Goal: Information Seeking & Learning: Learn about a topic

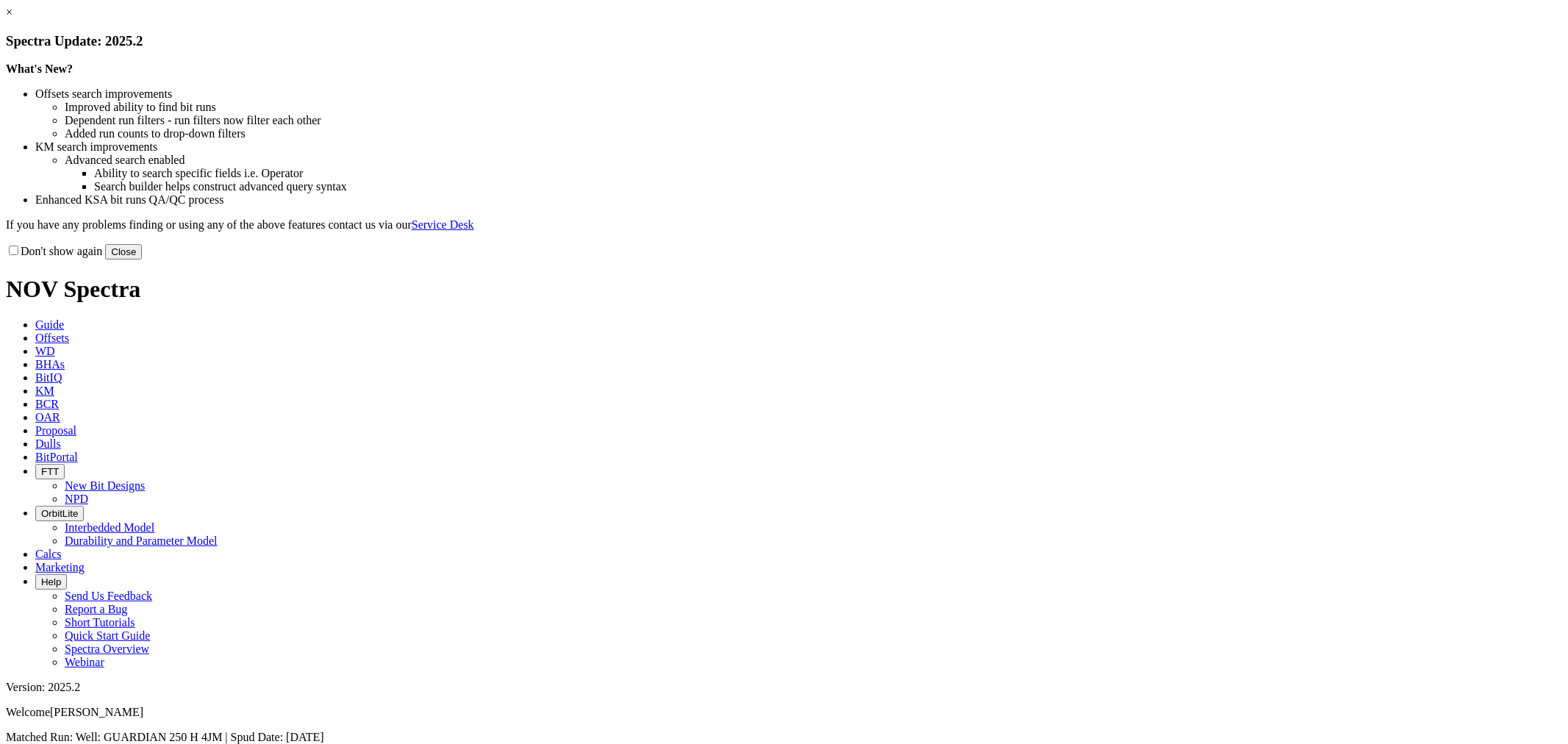
click at [142, 260] on button "Close" at bounding box center [124, 252] width 37 height 16
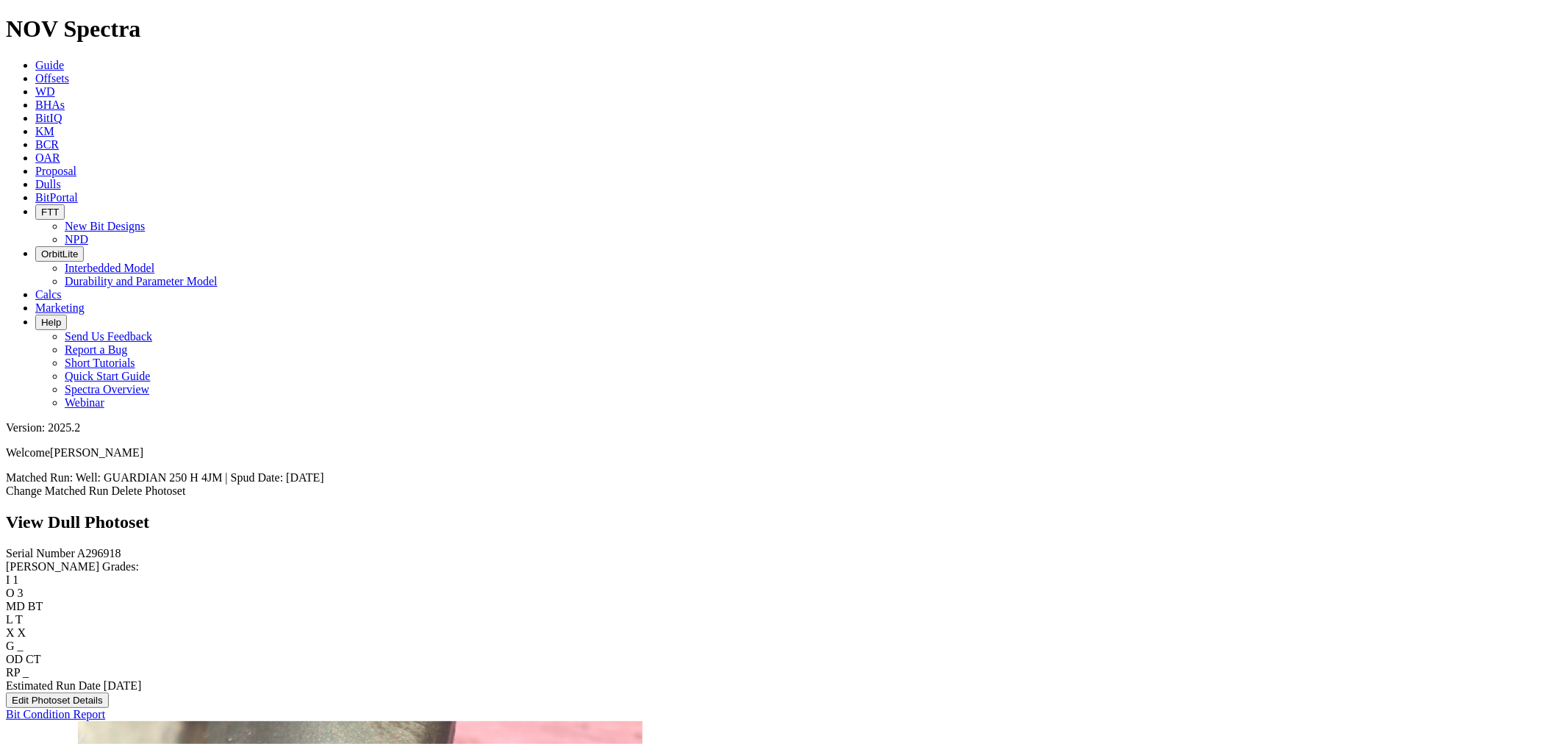
click at [69, 72] on span "Offsets" at bounding box center [52, 78] width 34 height 12
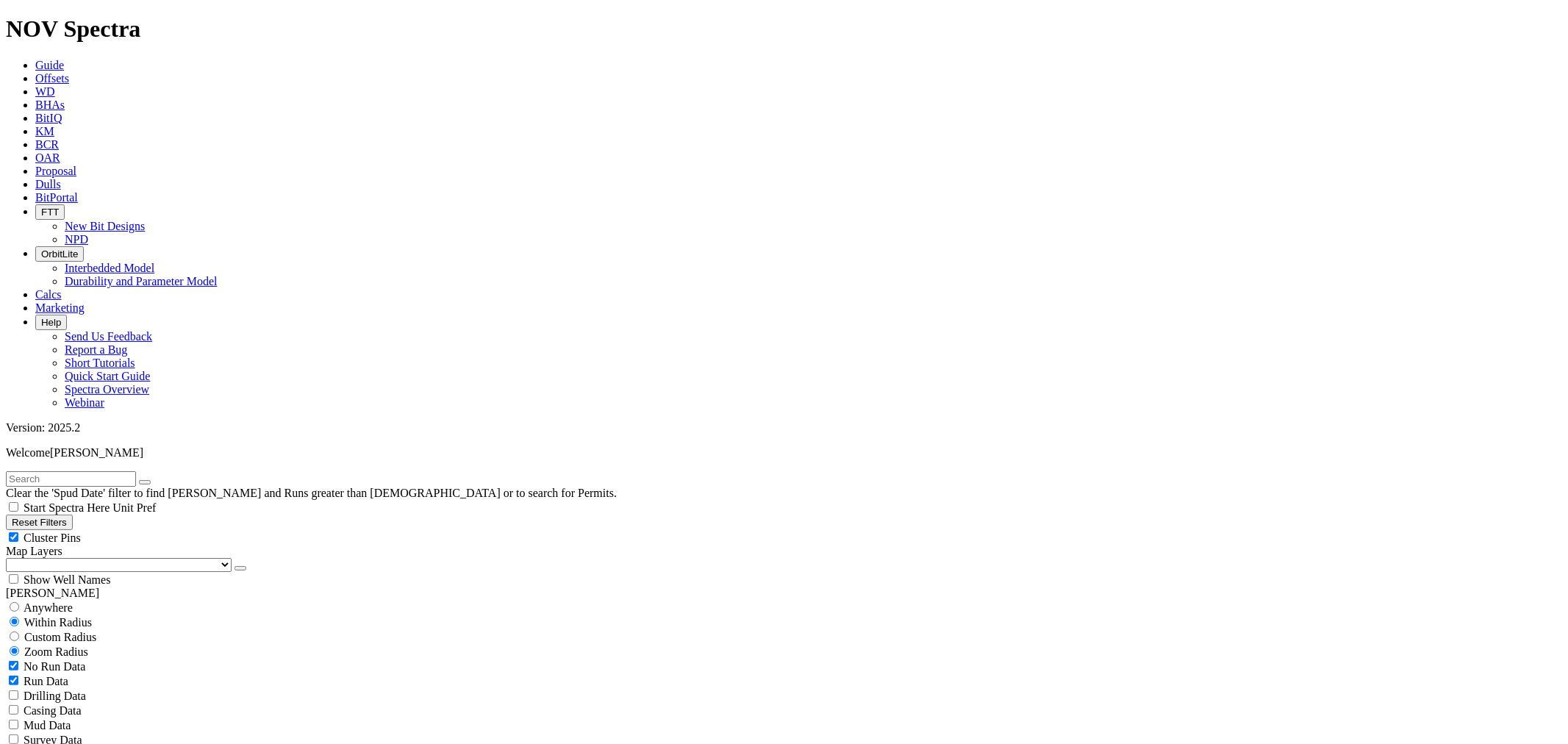
click at [133, 472] on input "text" at bounding box center [71, 480] width 130 height 16
paste input "18951920"
type input "18951920"
click at [94, 558] on select "US Counties [GEOGRAPHIC_DATA], [GEOGRAPHIC_DATA] [GEOGRAPHIC_DATA], [GEOGRAPHIC…" at bounding box center [119, 565] width 226 height 14
click at [11, 558] on select "US Counties [GEOGRAPHIC_DATA], [GEOGRAPHIC_DATA] [GEOGRAPHIC_DATA], [GEOGRAPHIC…" at bounding box center [119, 565] width 226 height 14
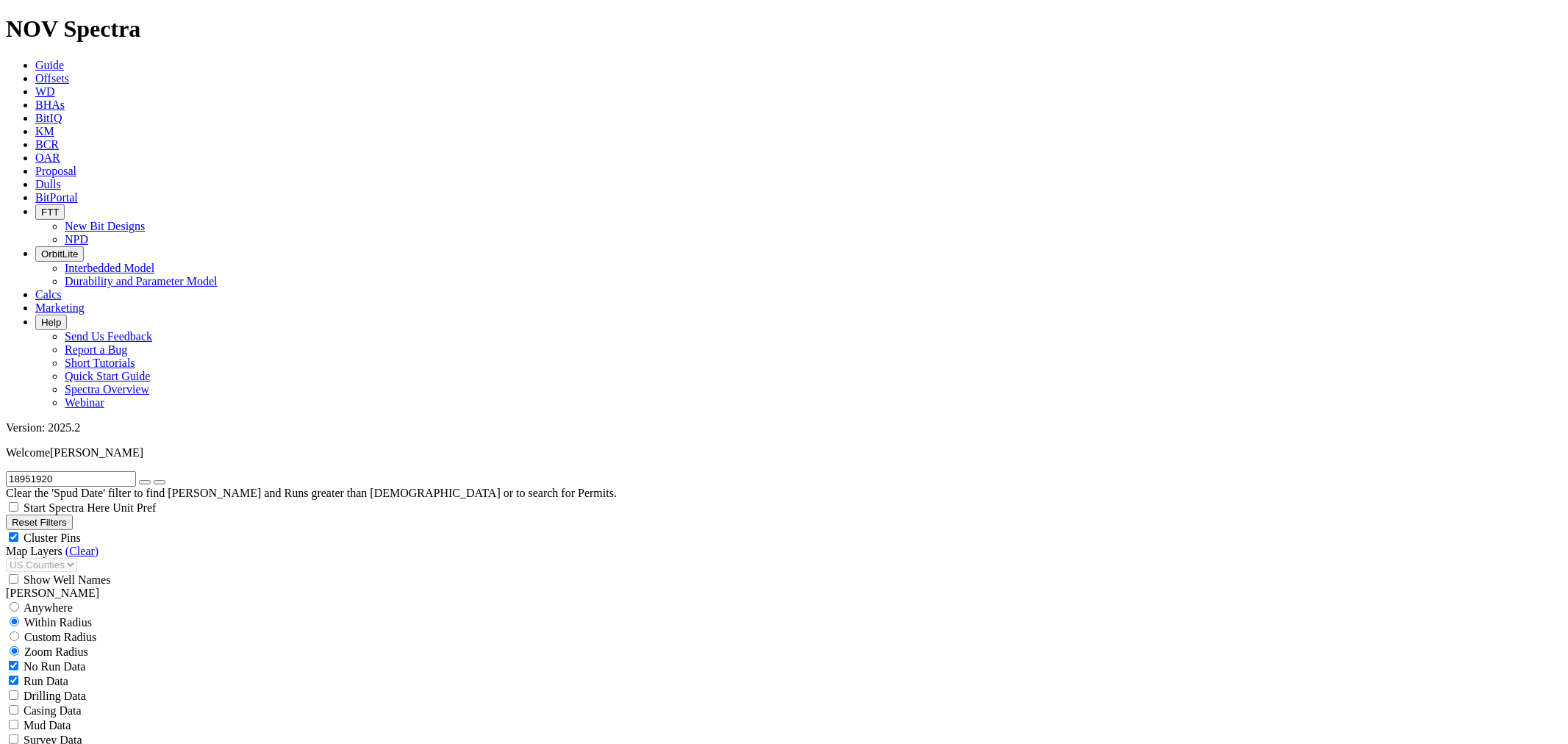
scroll to position [163, 0]
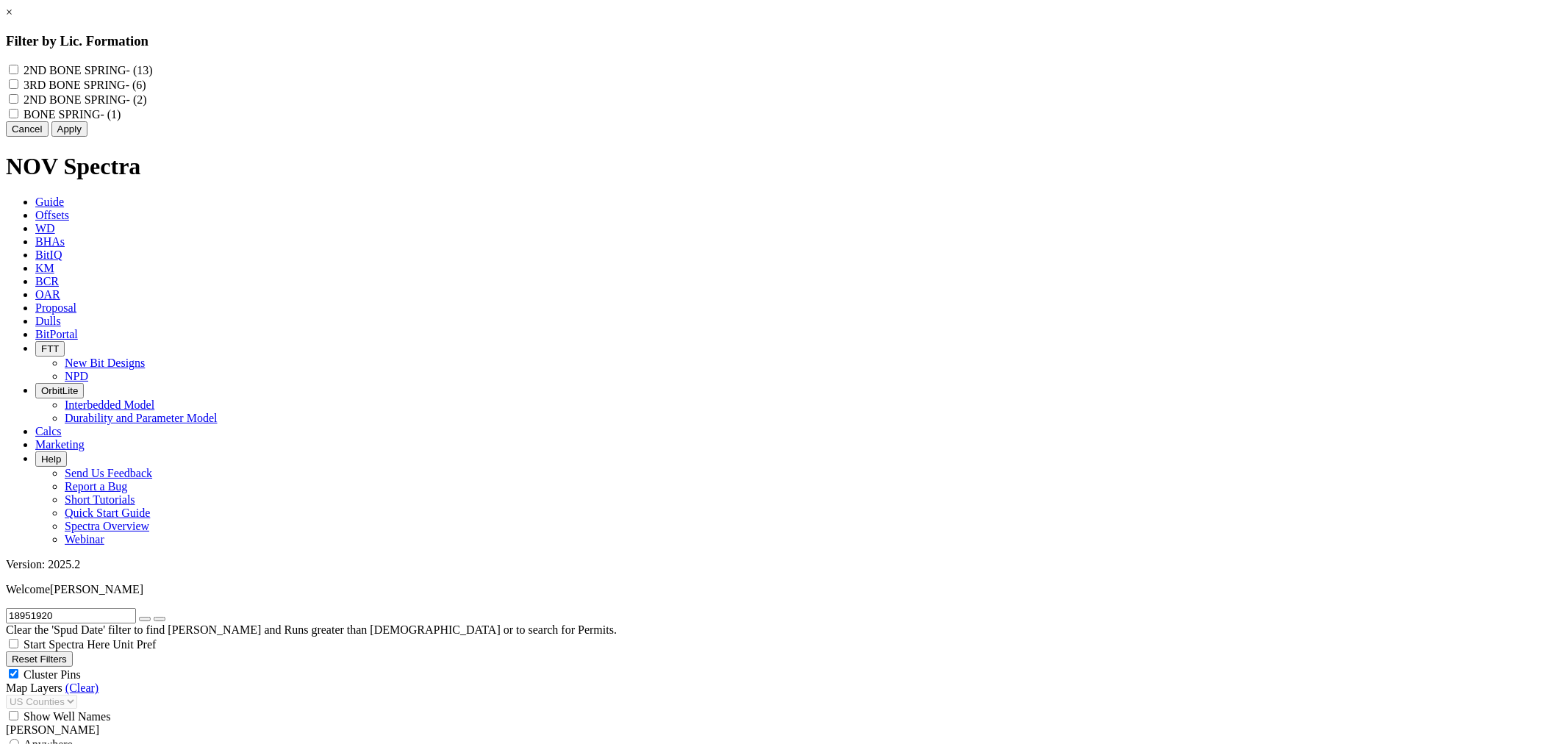
click at [18, 70] on SPRING "2ND BONE SPRING - (13)" at bounding box center [13, 69] width 10 height 10
checkbox SPRING "true"
click at [18, 104] on "2ND BONE SPRING - (2)" at bounding box center [13, 98] width 10 height 10
checkbox "true"
click at [88, 137] on button "Apply" at bounding box center [69, 129] width 36 height 16
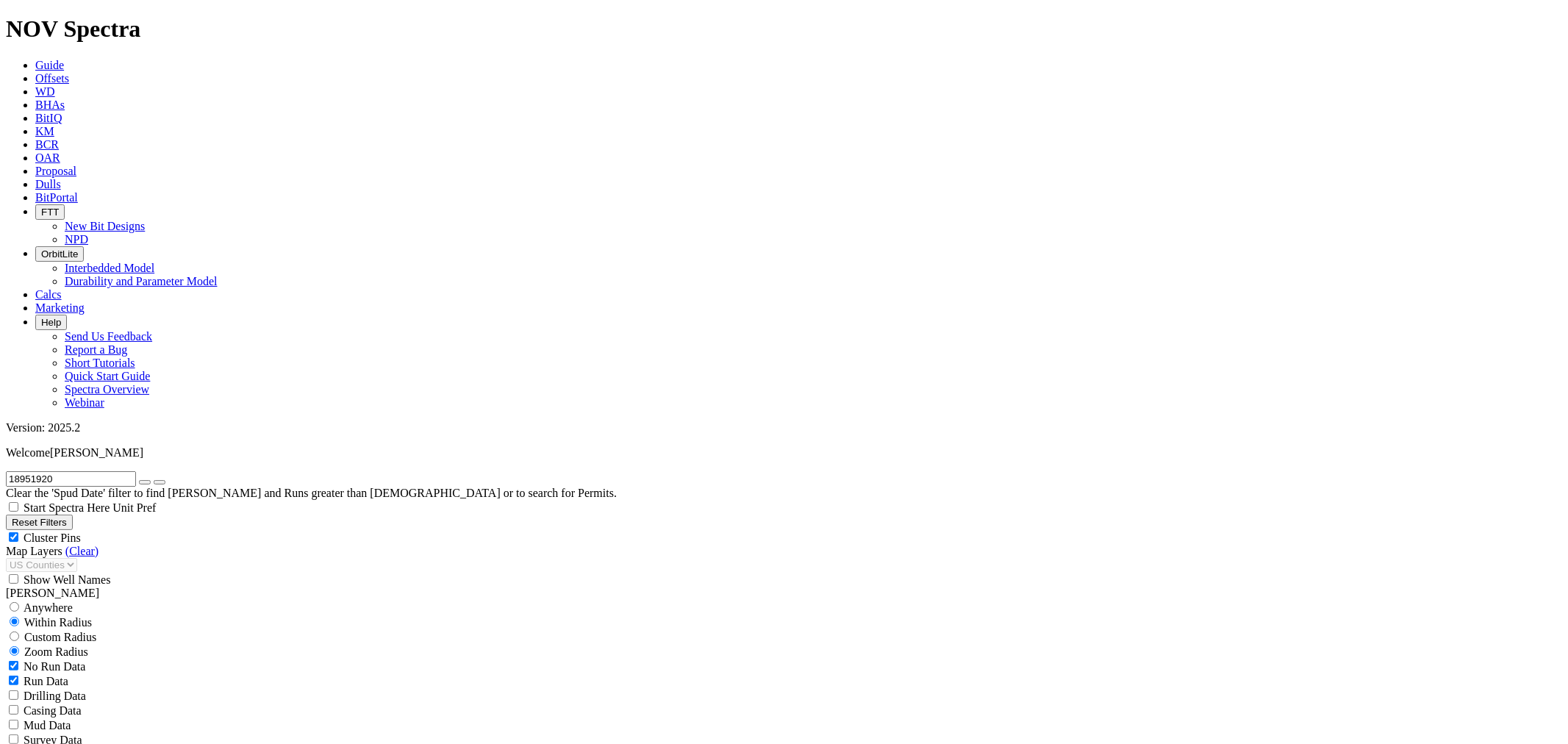
scroll to position [408, 0]
select select "6.125"
checkbox input "false"
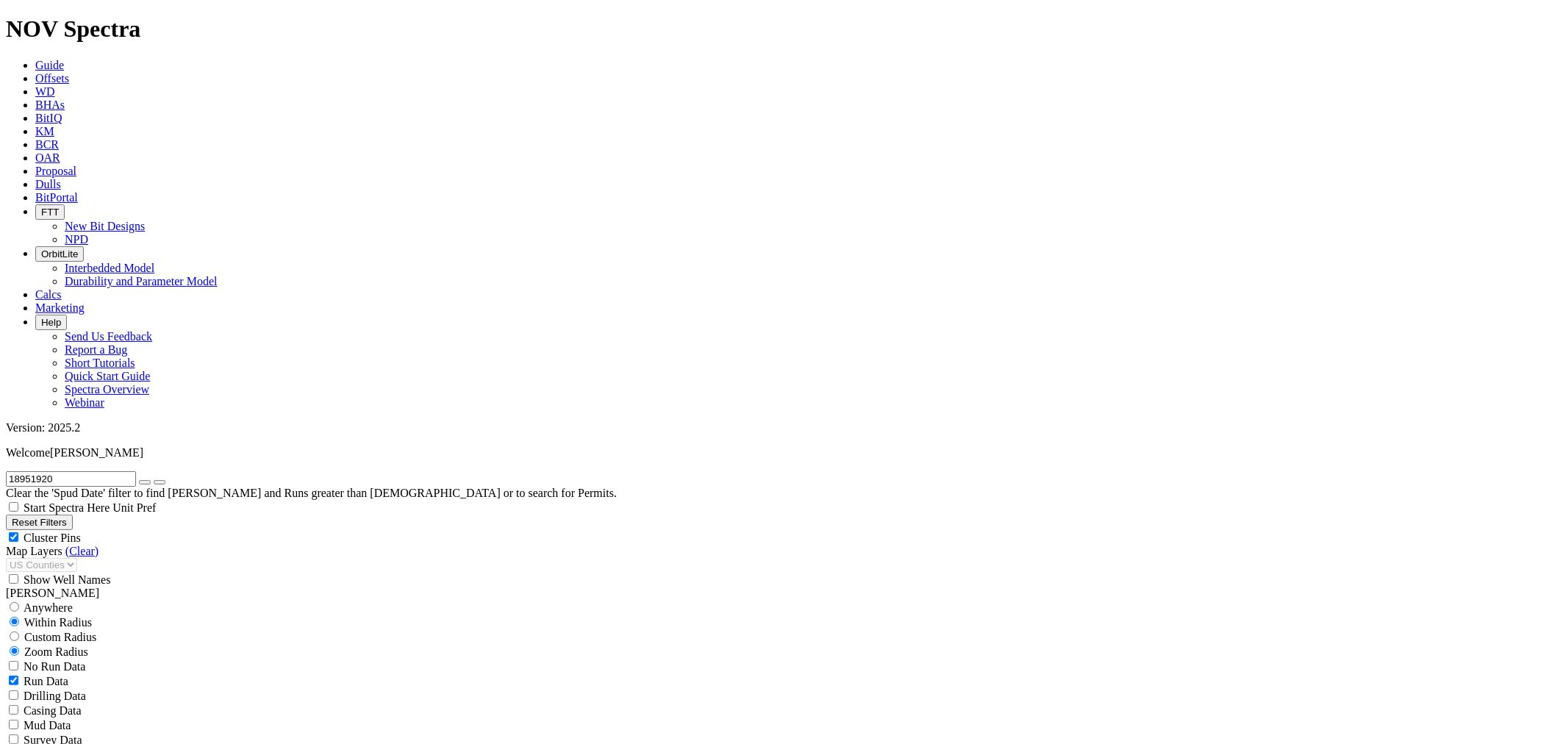
select select "? number:6.125 ?"
click at [145, 482] on icon "button" at bounding box center [145, 482] width 0 height 0
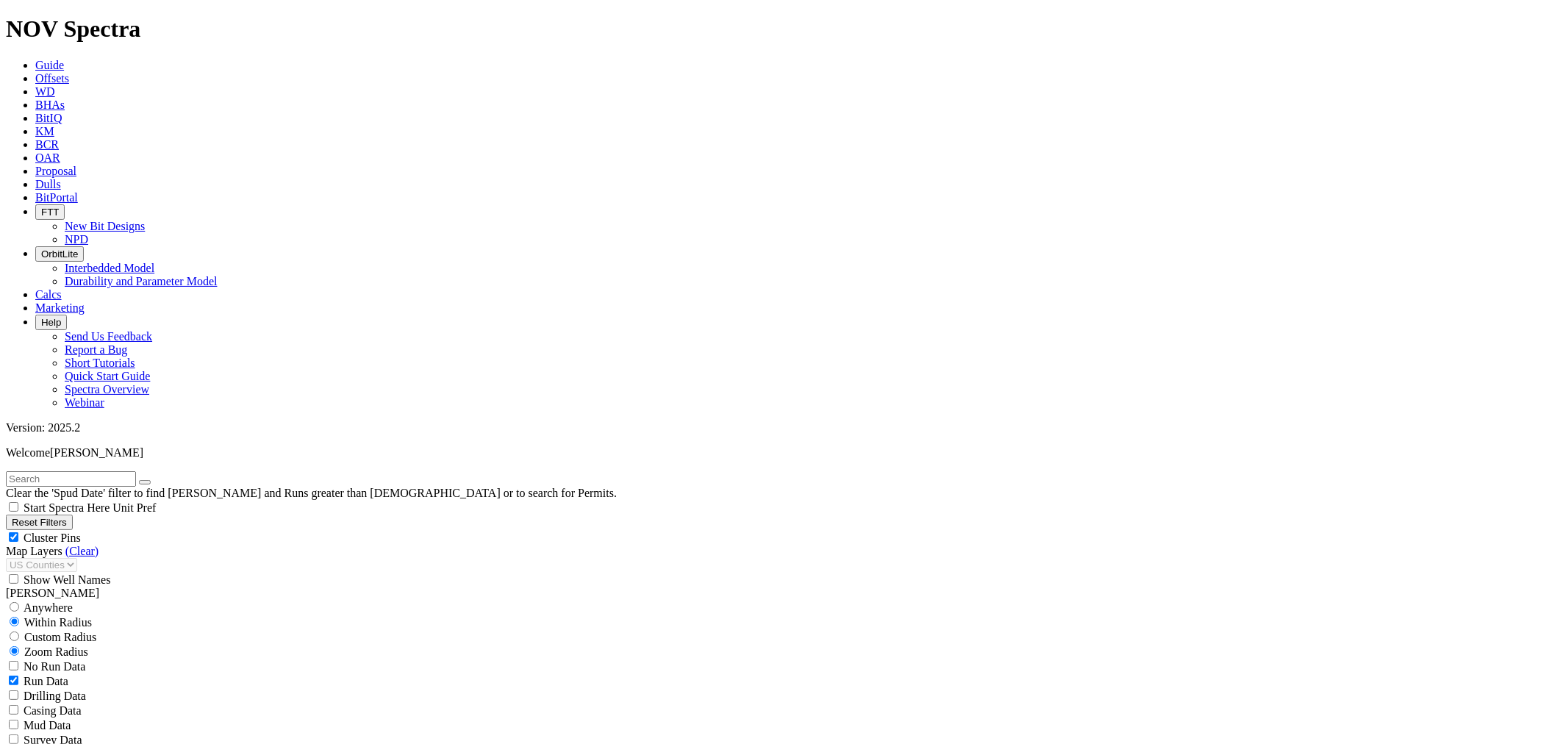
type input "1000"
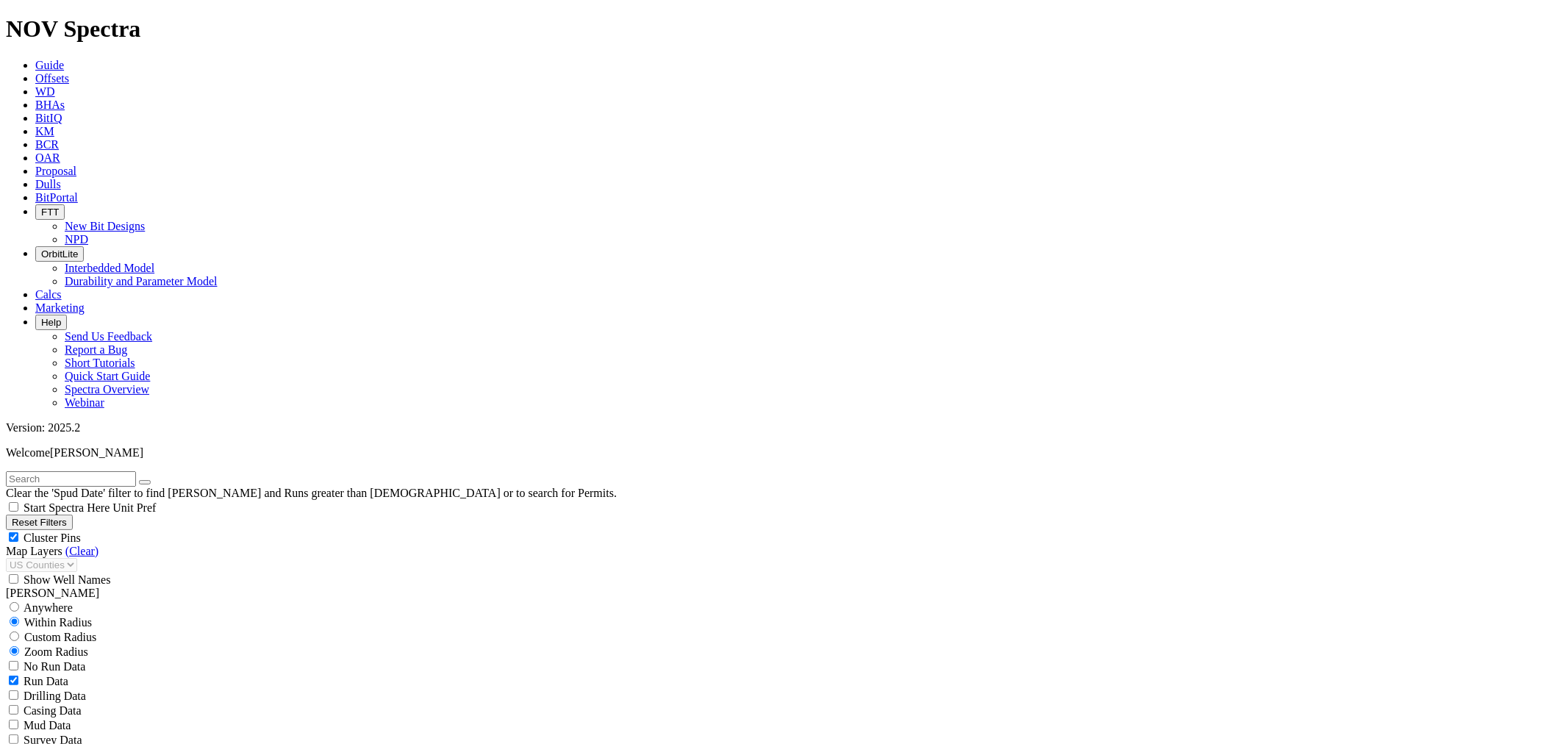
select select
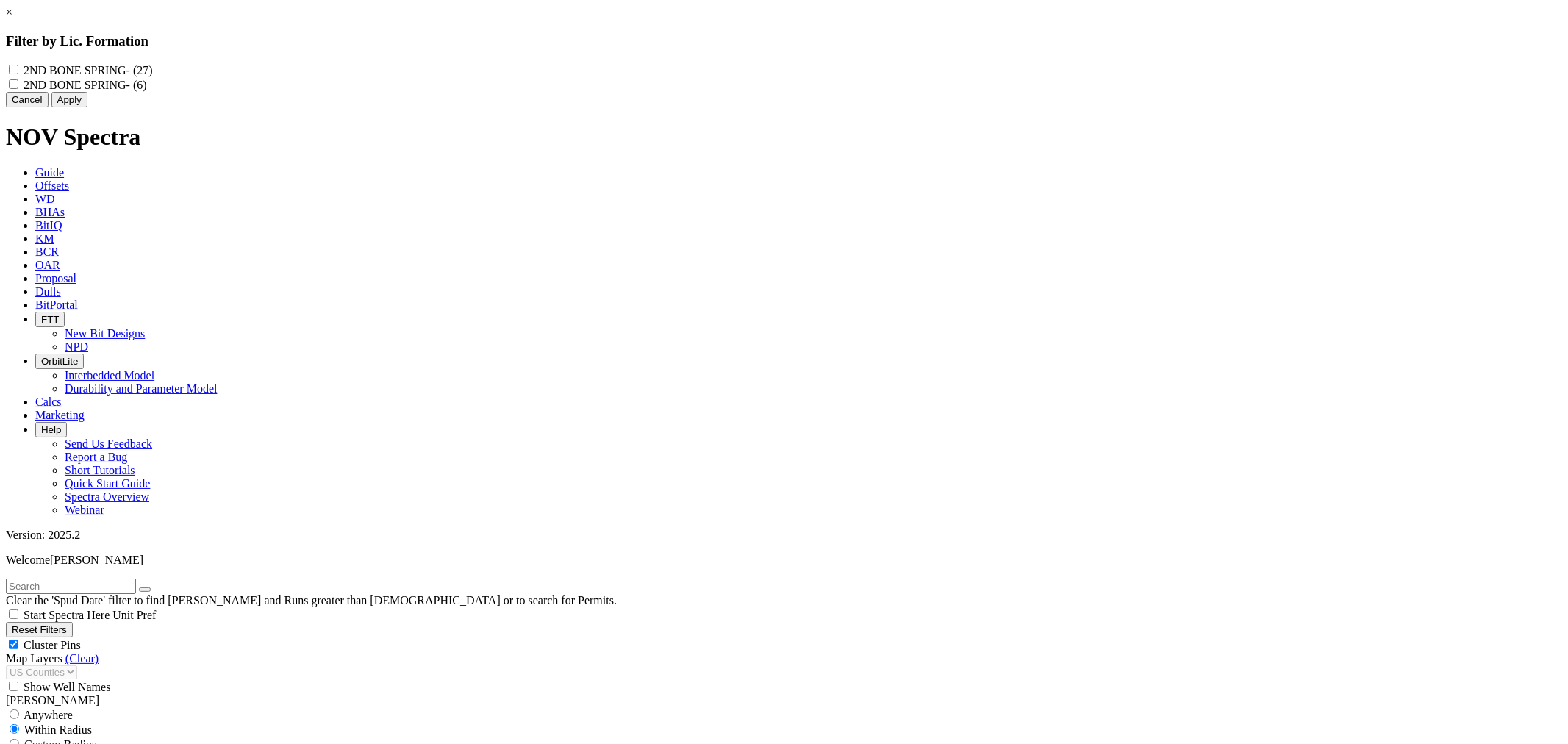
click at [684, 70] on div "2ND BONE SPRING - (27) 2ND BONE SPRING - (6)" at bounding box center [784, 76] width 1556 height 29
click at [18, 71] on SPRING "2ND BONE SPRING - (27)" at bounding box center [13, 69] width 10 height 10
checkbox SPRING "true"
click at [18, 89] on "2ND BONE SPRING - (6)" at bounding box center [13, 83] width 10 height 10
checkbox "true"
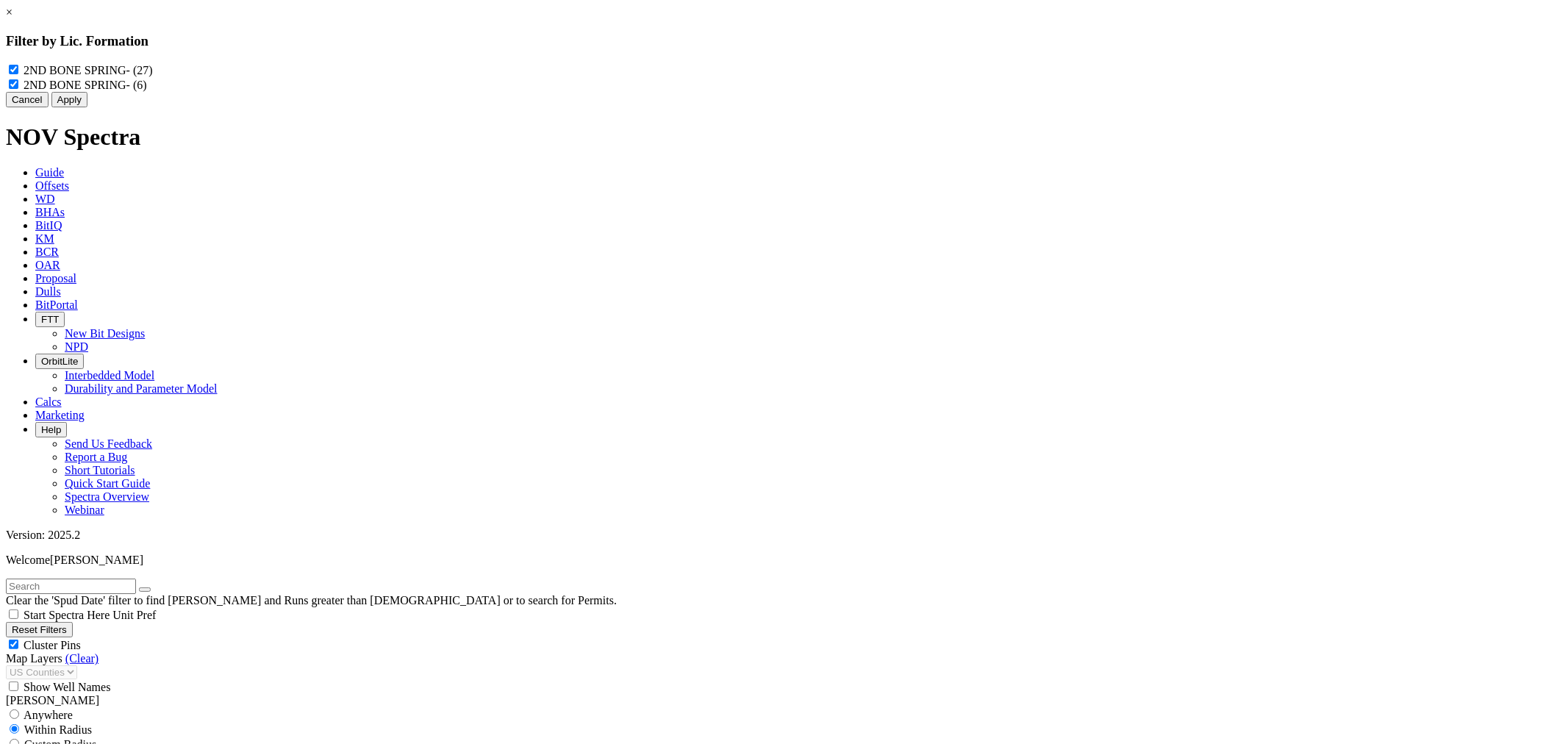
click at [88, 107] on button "Apply" at bounding box center [69, 100] width 36 height 16
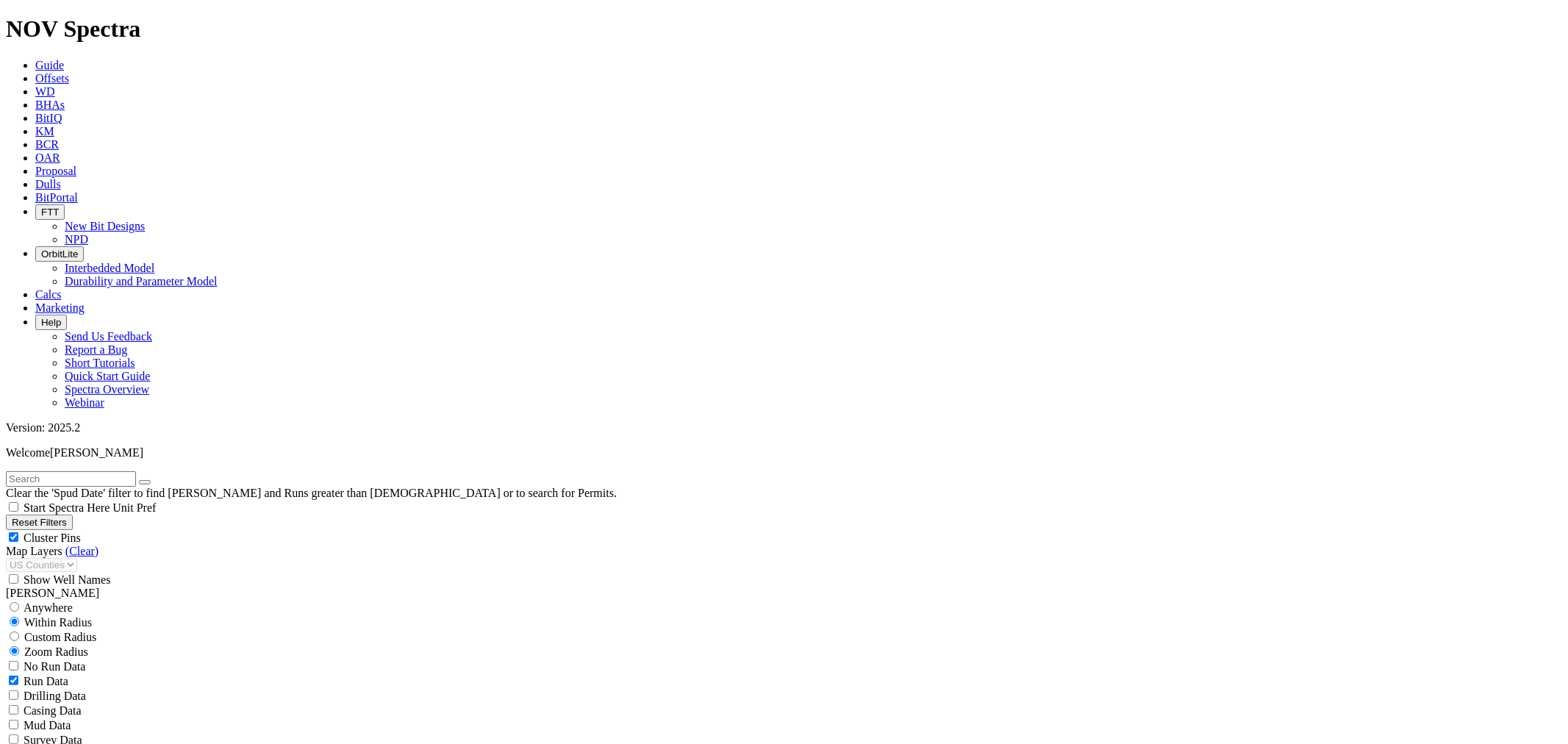
scroll to position [572, 0]
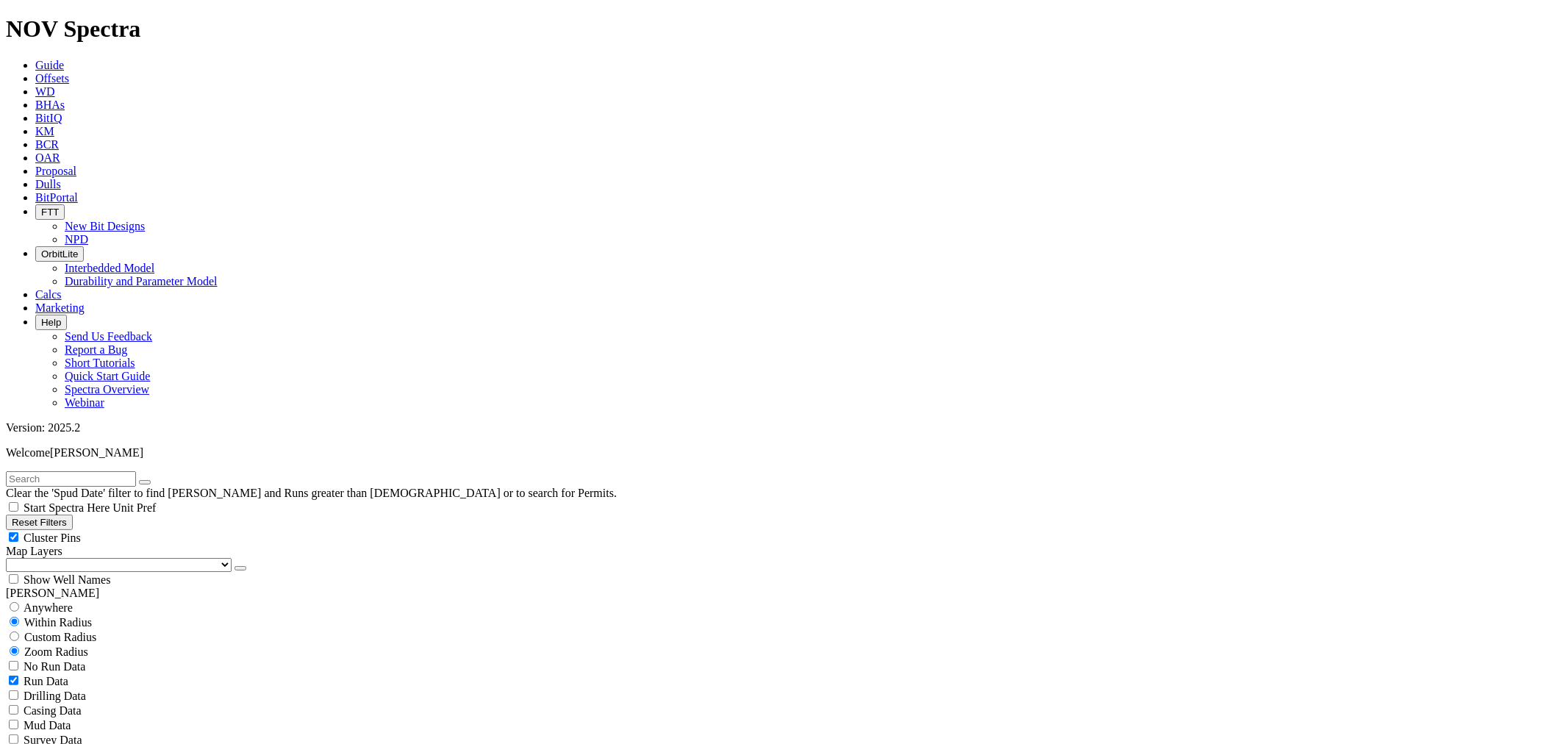
scroll to position [245, 0]
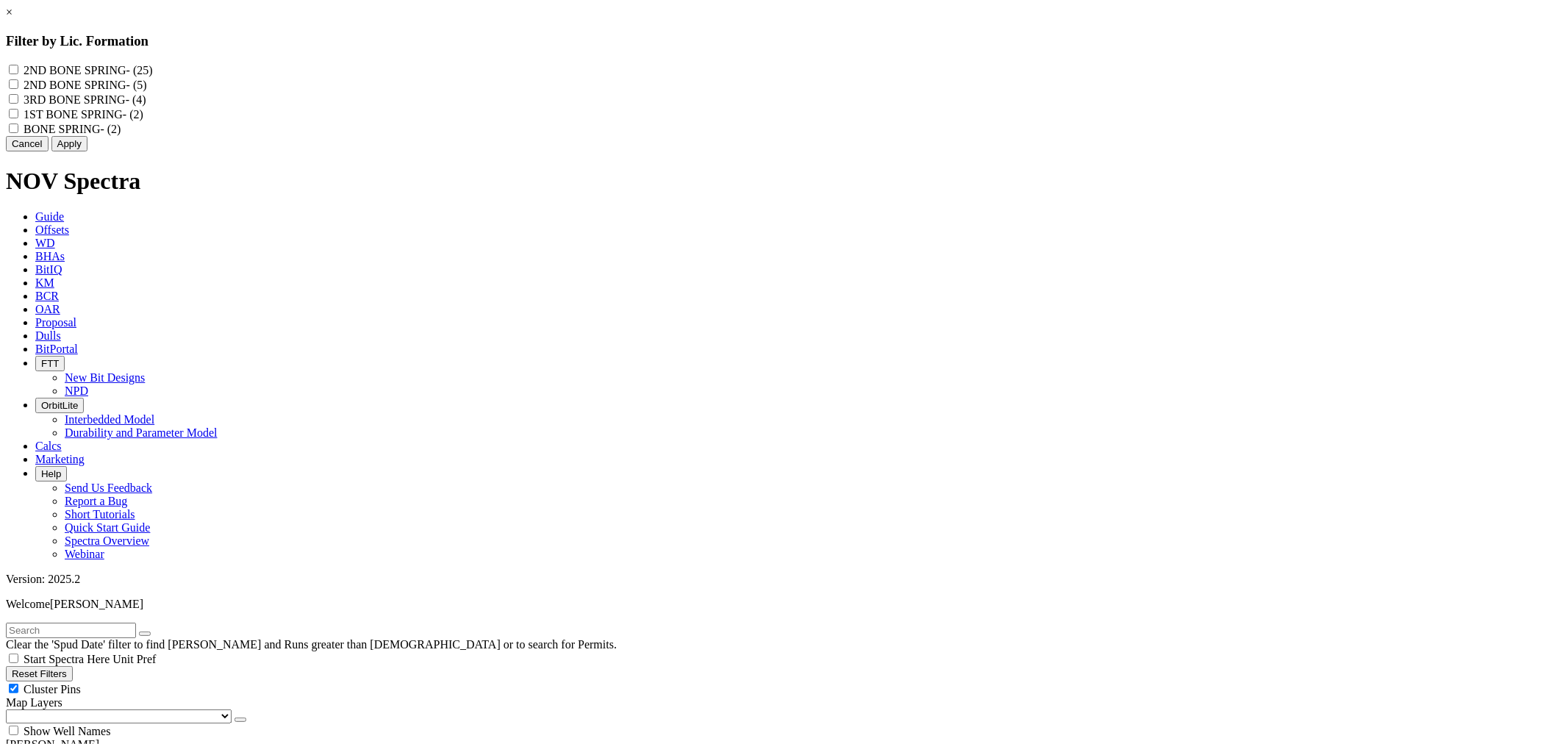
click at [18, 66] on SPRING "2ND BONE SPRING - (25)" at bounding box center [13, 69] width 10 height 10
checkbox SPRING "true"
click at [18, 85] on "2ND BONE SPRING - (5)" at bounding box center [13, 83] width 10 height 10
checkbox "true"
click at [88, 151] on button "Apply" at bounding box center [69, 144] width 36 height 16
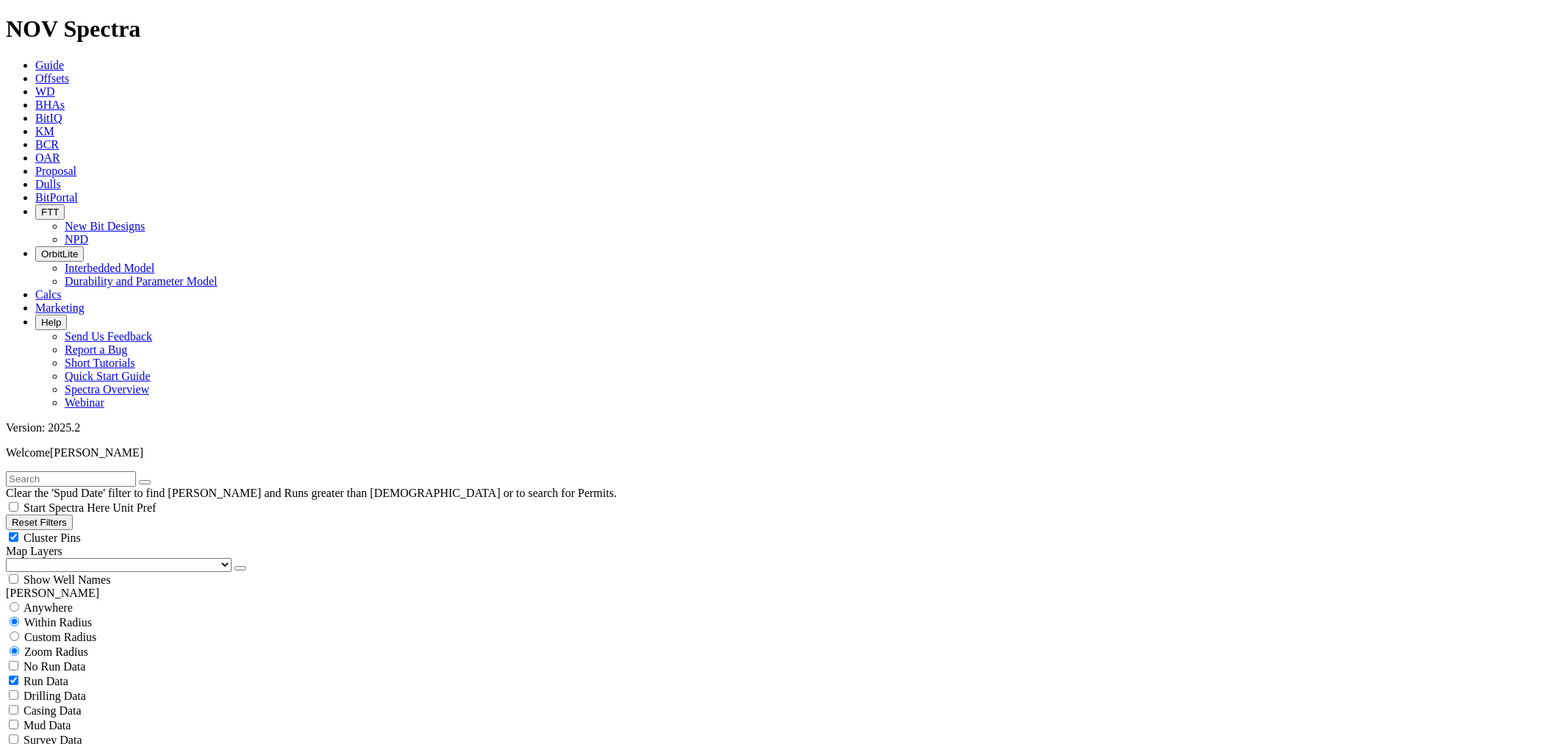
scroll to position [980, 0]
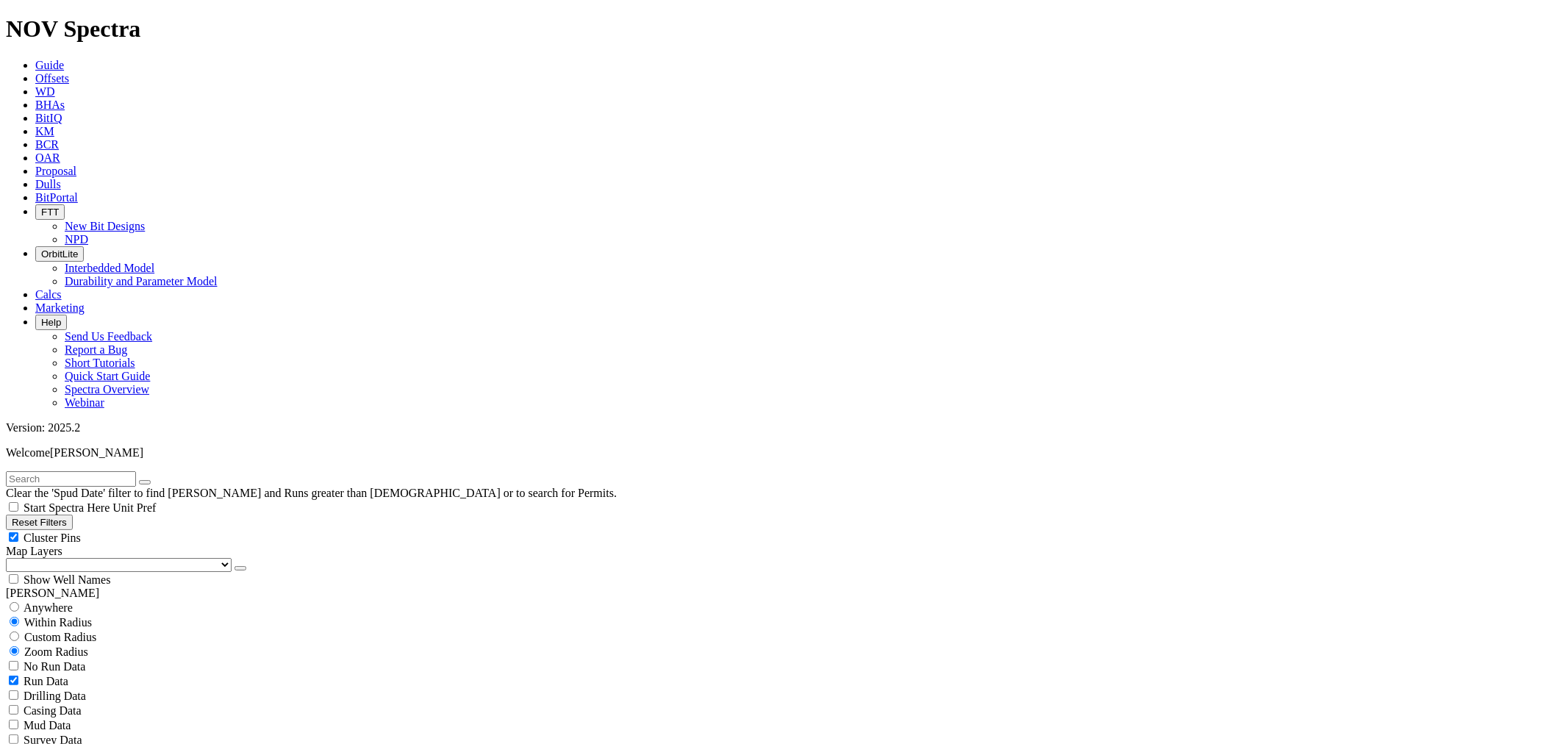
scroll to position [6833, 0]
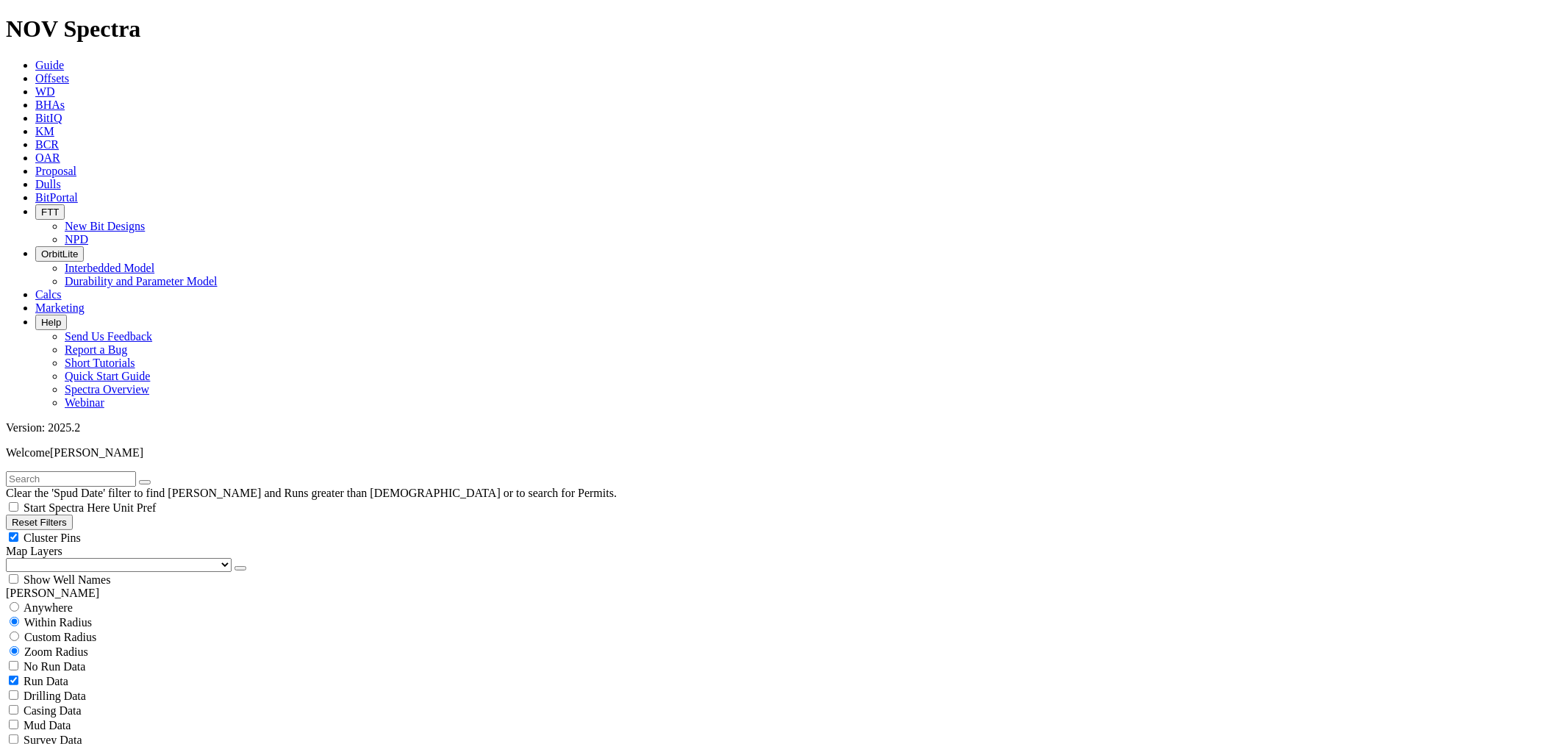
scroll to position [163, 0]
click at [90, 558] on select "US Counties [GEOGRAPHIC_DATA], [GEOGRAPHIC_DATA] [GEOGRAPHIC_DATA], [GEOGRAPHIC…" at bounding box center [119, 565] width 226 height 14
click at [11, 558] on select "US Counties [GEOGRAPHIC_DATA], [GEOGRAPHIC_DATA] [GEOGRAPHIC_DATA], [GEOGRAPHIC…" at bounding box center [119, 565] width 226 height 14
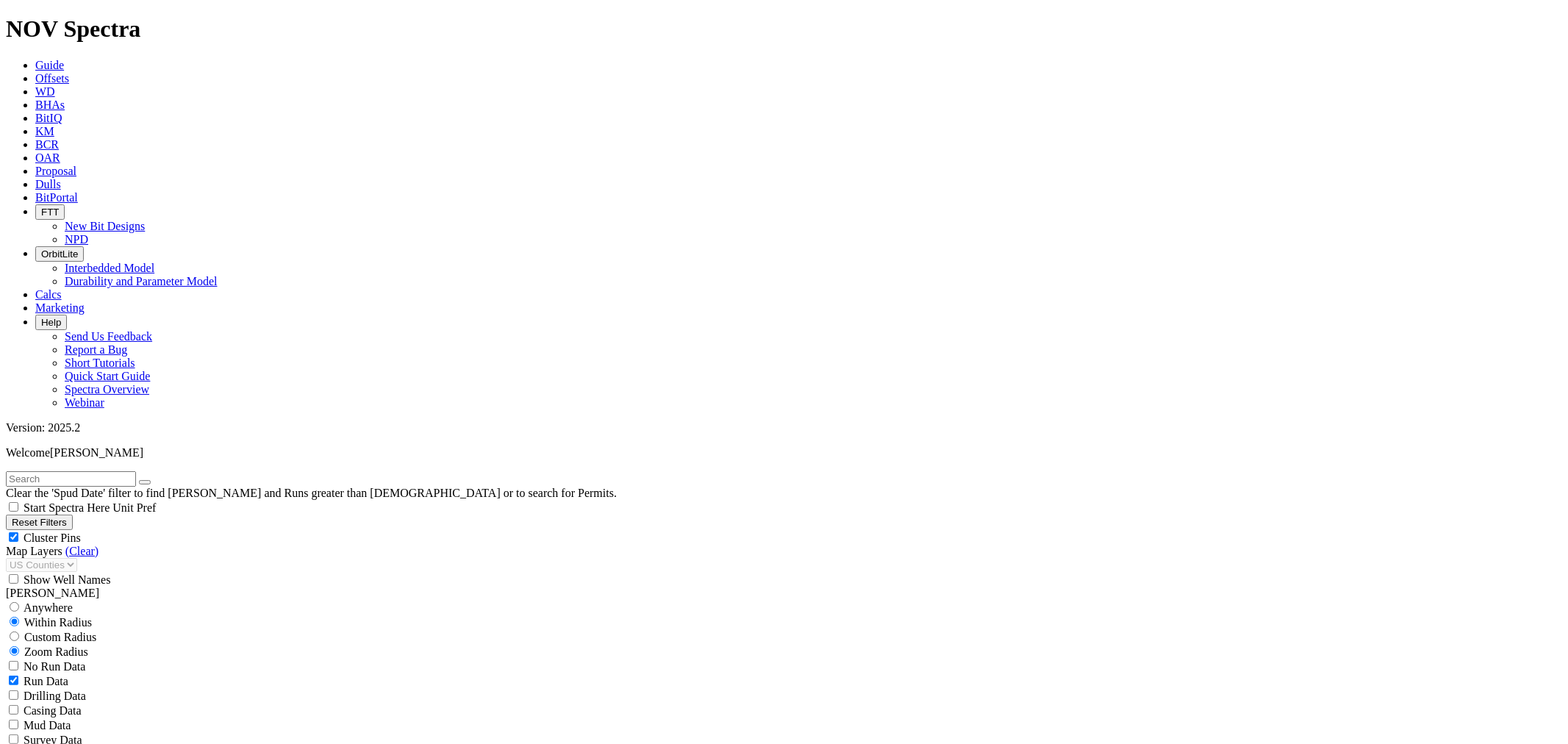
scroll to position [2570, 0]
click at [54, 631] on span "Custom Radius" at bounding box center [61, 637] width 72 height 12
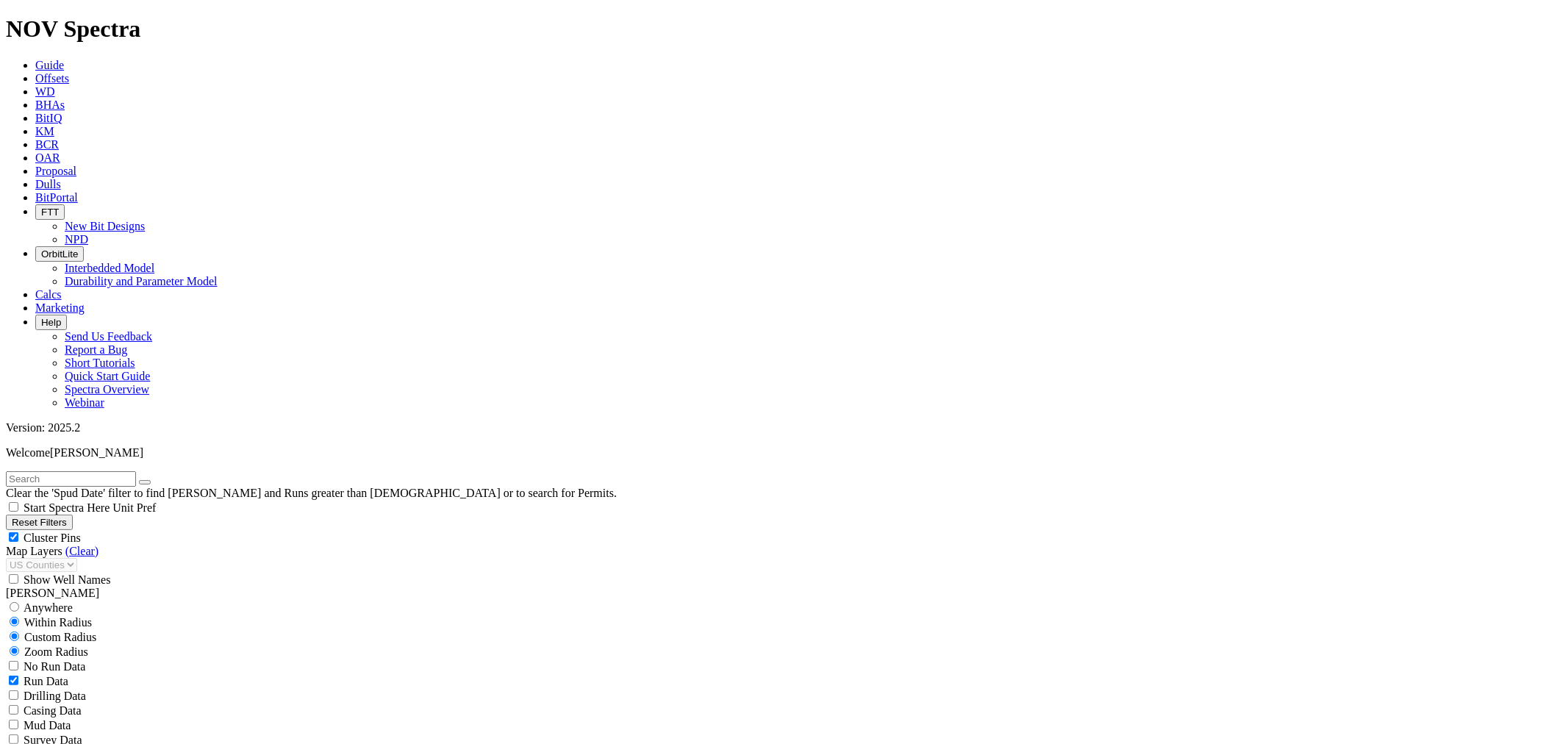
radio input "true"
radio input "false"
click at [111, 659] on input "number" at bounding box center [71, 667] width 130 height 16
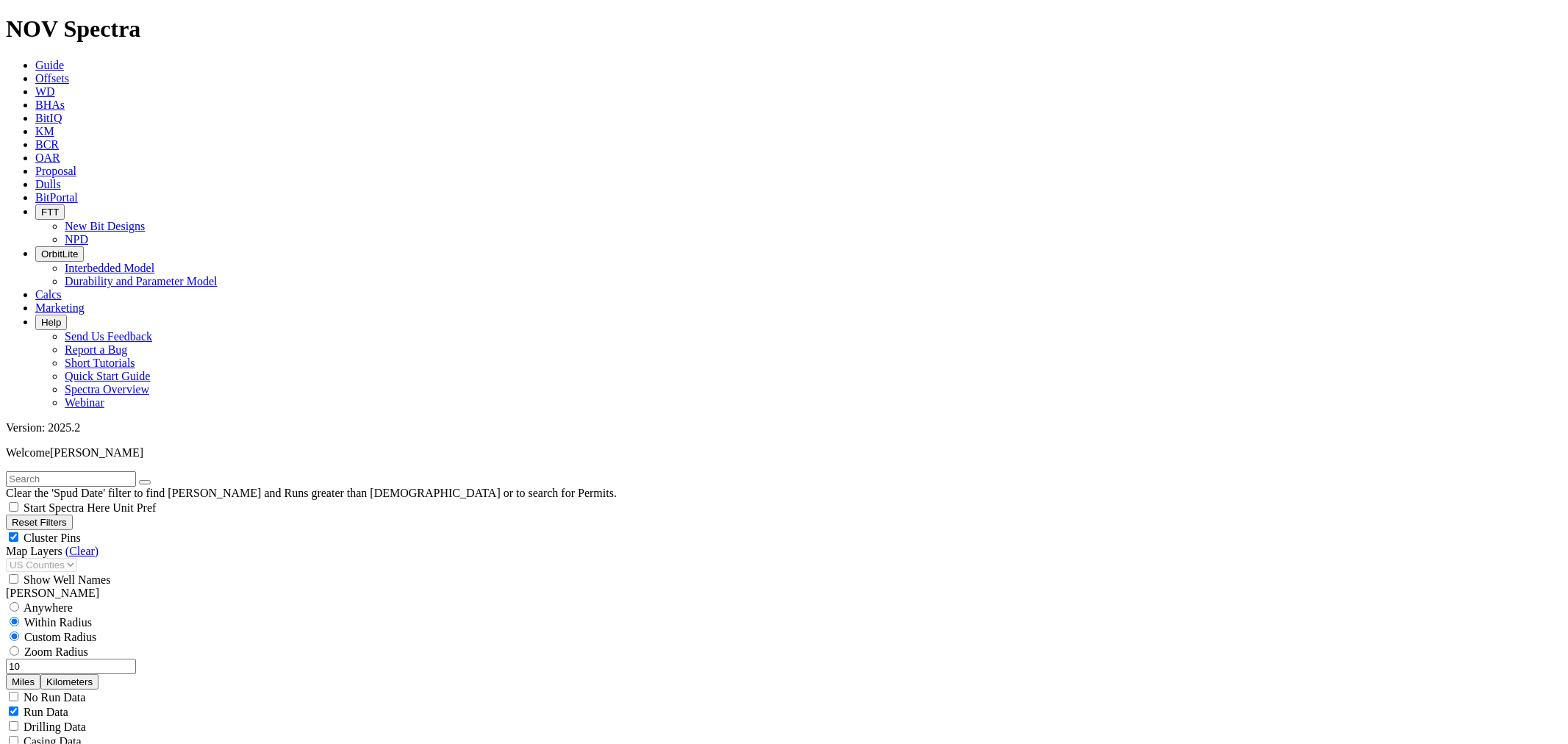
click at [97, 659] on input "10" at bounding box center [71, 667] width 130 height 16
type input "0"
radio input "false"
radio input "true"
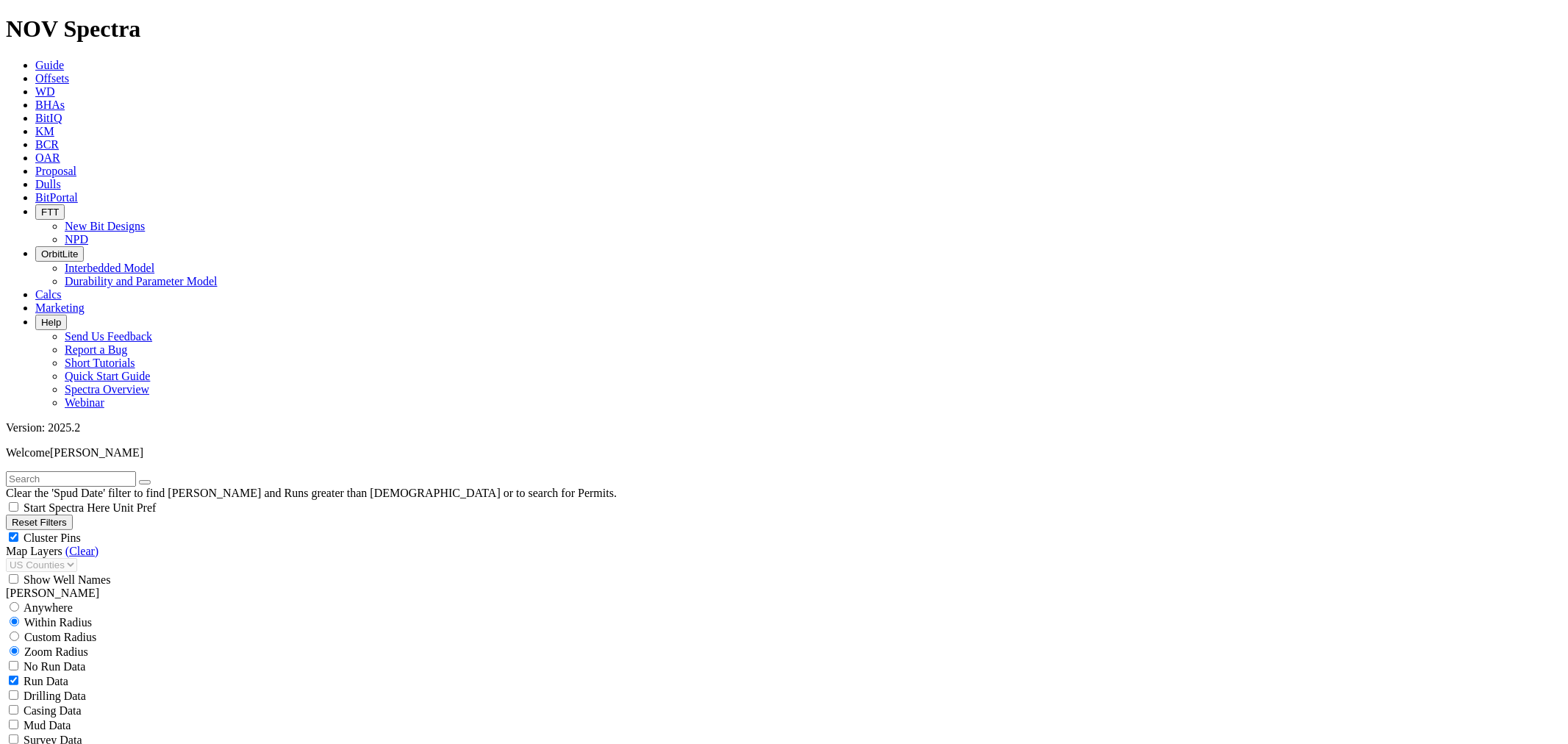
click at [31, 630] on div "Custom Radius" at bounding box center [784, 637] width 1556 height 15
radio input "true"
radio input "false"
click at [106, 659] on input "number" at bounding box center [71, 667] width 130 height 16
click at [40, 675] on button "Miles" at bounding box center [23, 683] width 34 height 16
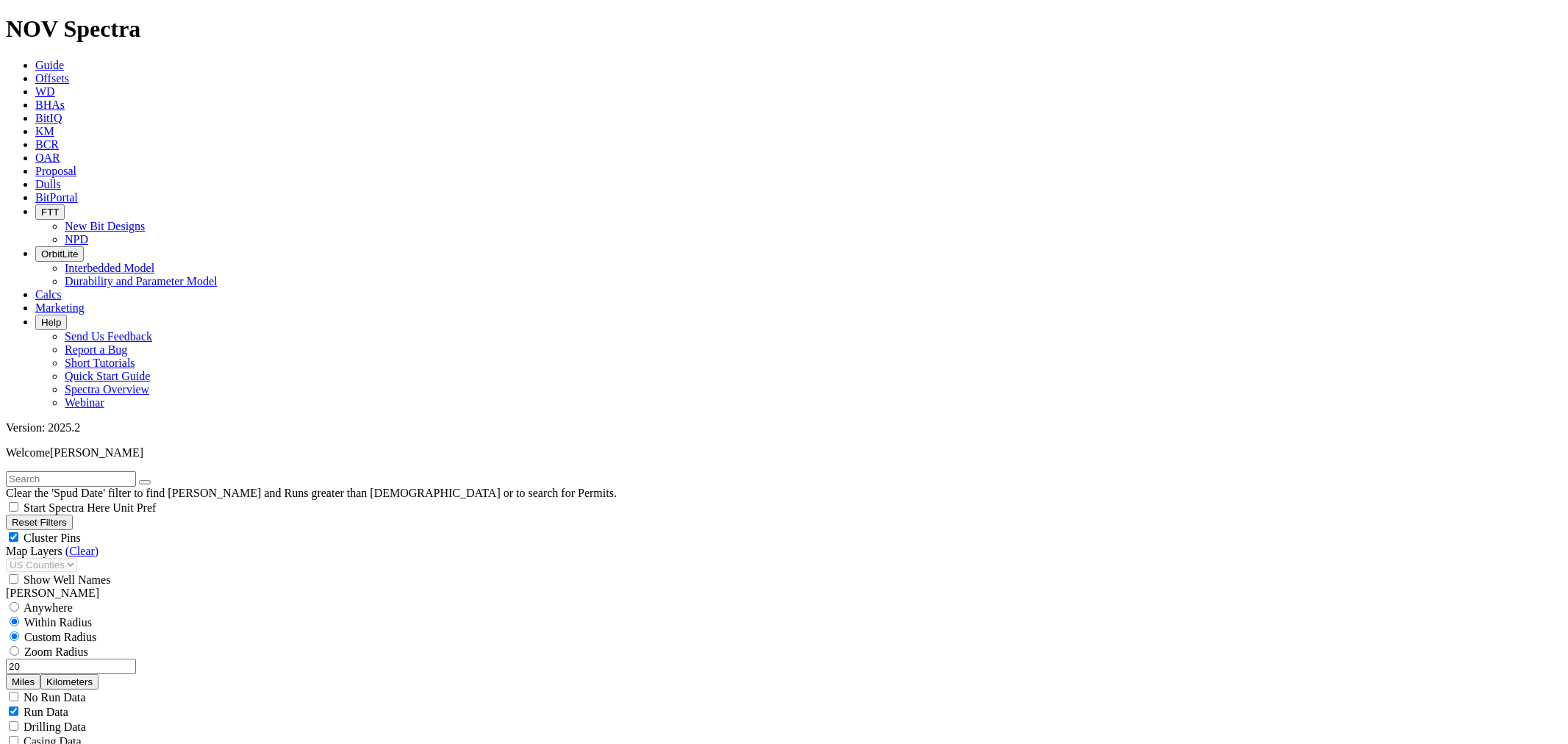
scroll to position [9827, 0]
click at [98, 659] on input "20" at bounding box center [71, 667] width 130 height 16
type input "15"
